Goal: Information Seeking & Learning: Find specific fact

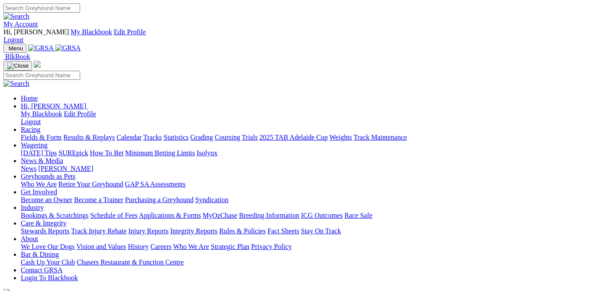
click at [110, 133] on link "Results & Replays" at bounding box center [89, 136] width 52 height 7
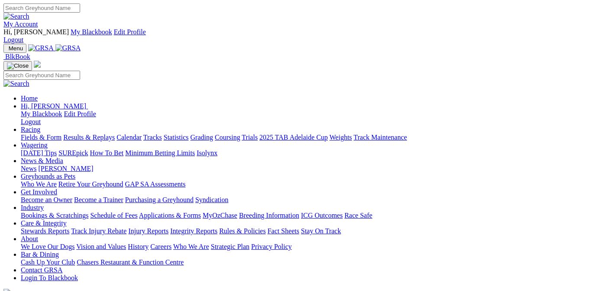
click at [108, 133] on link "Results & Replays" at bounding box center [89, 136] width 52 height 7
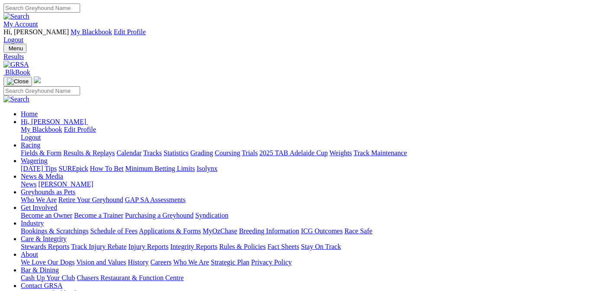
click at [104, 149] on link "Results & Replays" at bounding box center [89, 152] width 52 height 7
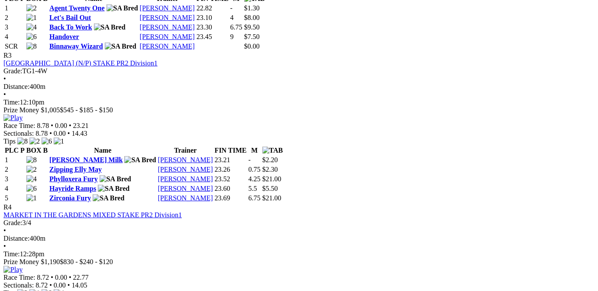
scroll to position [785, 0]
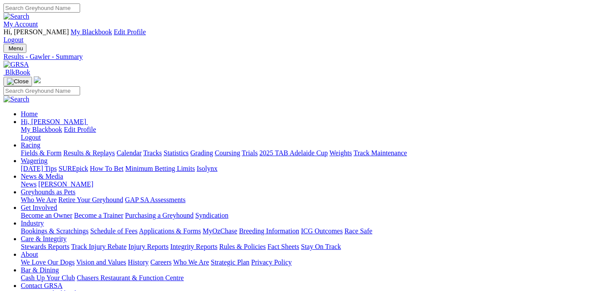
scroll to position [131, 0]
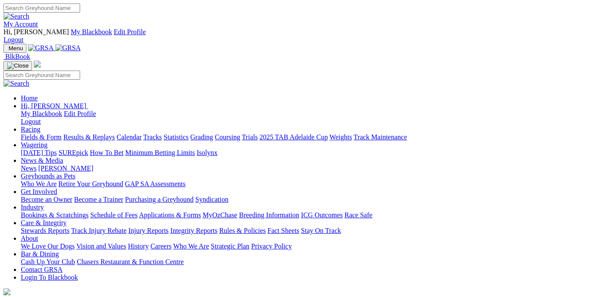
scroll to position [223, 0]
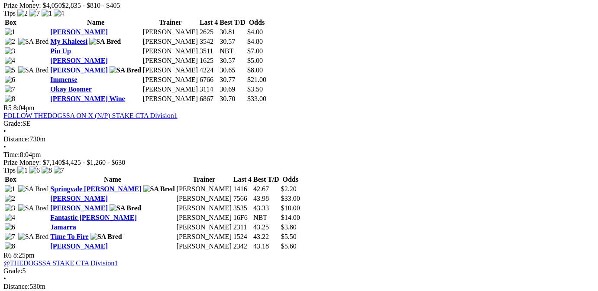
scroll to position [1047, 0]
